Goal: Task Accomplishment & Management: Manage account settings

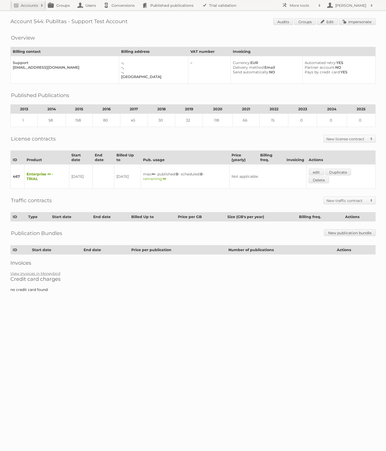
click at [36, 21] on h1 "Account 544: Publitas - Support Test Account Audits Groups Edit Impersonate" at bounding box center [192, 22] width 365 height 8
copy h1 "544"
click at [320, 4] on span at bounding box center [319, 5] width 8 height 5
click at [303, 67] on link "Beta Features" at bounding box center [305, 69] width 52 height 8
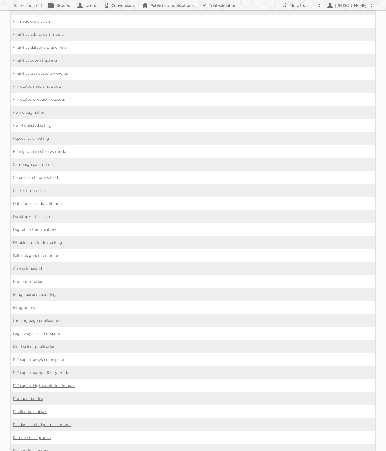
scroll to position [79, 0]
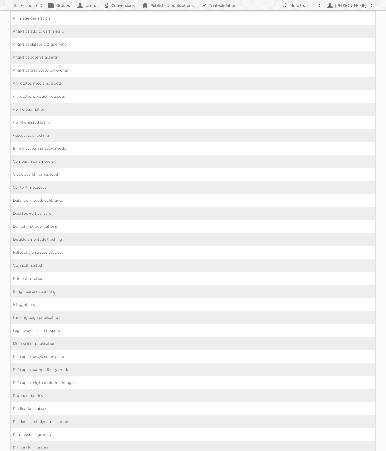
click at [40, 311] on td "Landing page publications" at bounding box center [193, 317] width 365 height 13
click at [39, 315] on link "Landing page publications" at bounding box center [37, 317] width 48 height 5
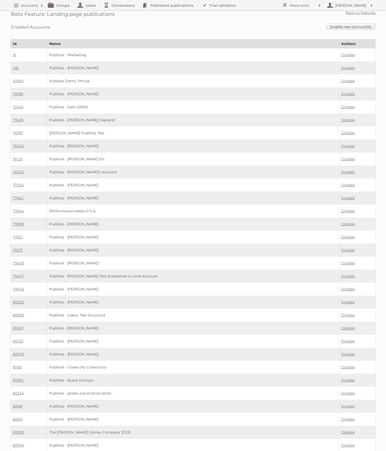
scroll to position [4, 0]
click at [362, 24] on link "Enable new account(s)" at bounding box center [350, 25] width 49 height 7
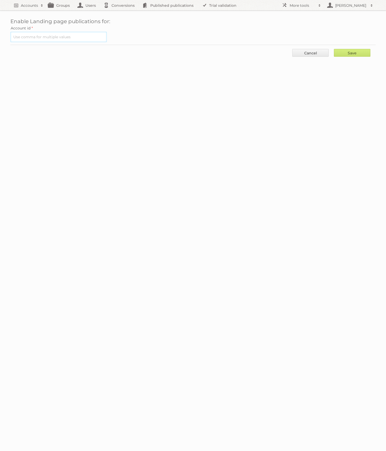
drag, startPoint x: 69, startPoint y: 35, endPoint x: 81, endPoint y: 38, distance: 12.8
click at [68, 35] on input "text" at bounding box center [58, 37] width 96 height 10
paste input "544"
type input "544"
click at [352, 51] on input "Save" at bounding box center [352, 53] width 36 height 8
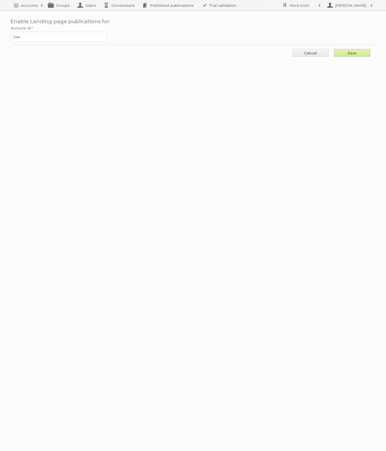
type input "..."
click at [322, 3] on span at bounding box center [319, 5] width 8 height 5
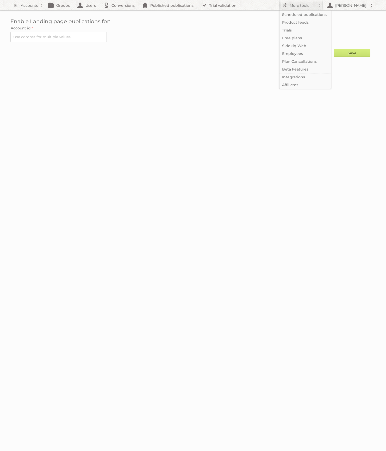
drag, startPoint x: 302, startPoint y: 69, endPoint x: 256, endPoint y: 88, distance: 49.3
click at [302, 69] on link "Beta Features" at bounding box center [305, 69] width 52 height 8
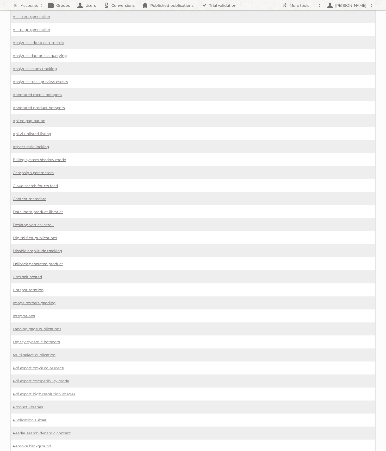
scroll to position [114, 0]
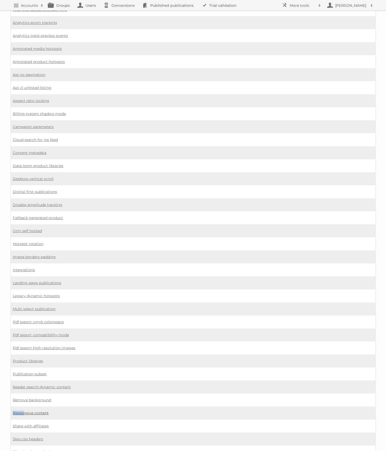
click at [36, 411] on link "Responsive content" at bounding box center [31, 413] width 36 height 5
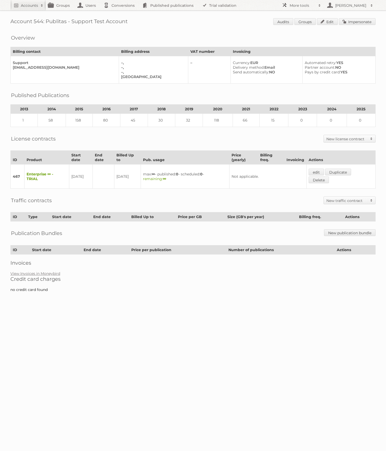
click at [316, 8] on span at bounding box center [319, 5] width 8 height 5
click at [306, 66] on link "Beta Features" at bounding box center [305, 69] width 52 height 8
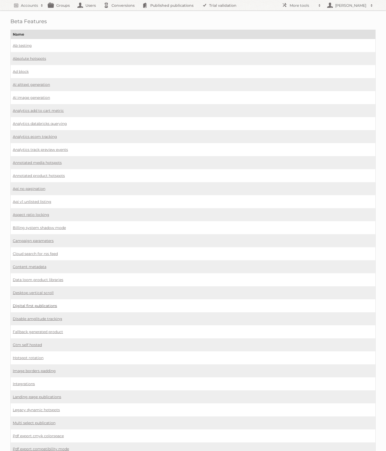
click at [40, 303] on link "Digital first publications" at bounding box center [35, 305] width 44 height 5
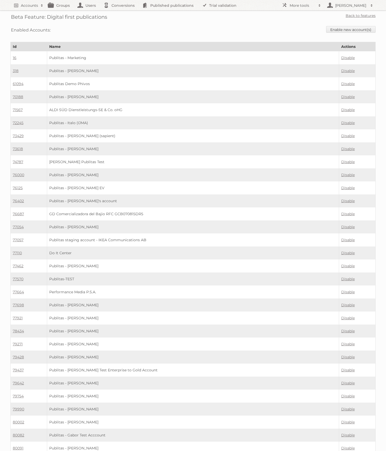
click at [168, 211] on td "GD Comercializadora del Bajio RFC GCB070815DR5" at bounding box center [193, 213] width 292 height 13
click at [341, 27] on link "Enable new account(s)" at bounding box center [350, 29] width 49 height 7
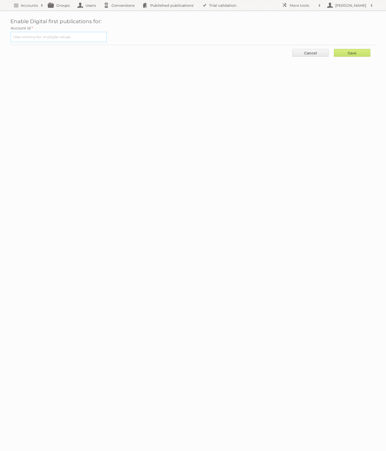
drag, startPoint x: 49, startPoint y: 36, endPoint x: 152, endPoint y: 46, distance: 103.0
click at [49, 36] on input "text" at bounding box center [58, 37] width 96 height 10
paste input "544"
type input "544"
click at [354, 53] on input "Save" at bounding box center [352, 53] width 36 height 8
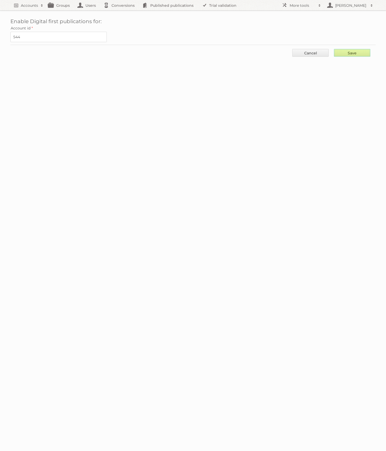
type input "..."
